Goal: Use online tool/utility: Use online tool/utility

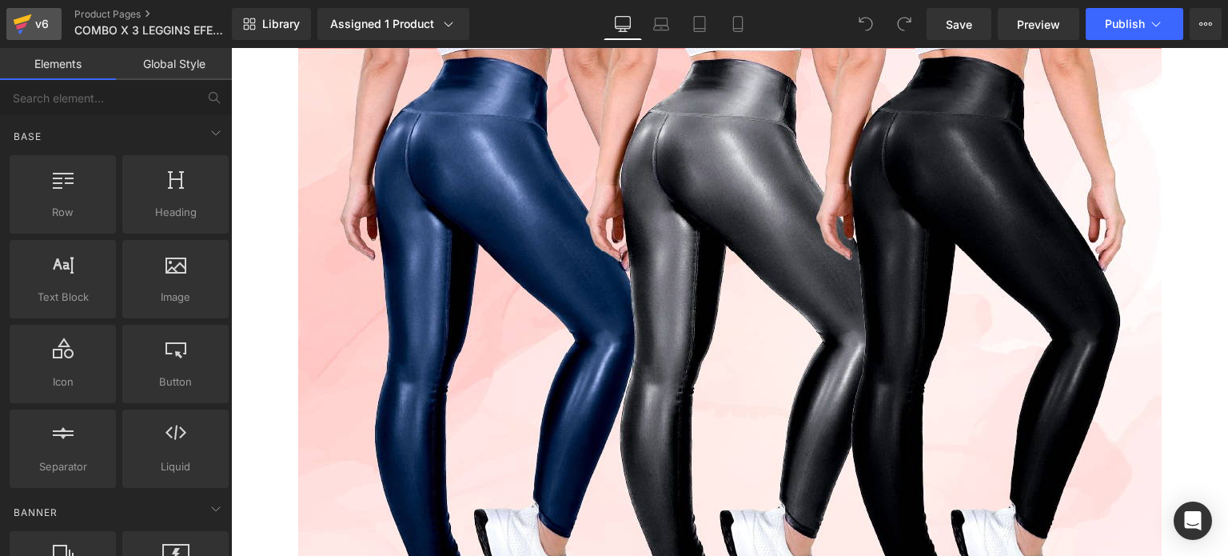
click at [42, 34] on div "v6" at bounding box center [42, 24] width 20 height 21
